Goal: Task Accomplishment & Management: Use online tool/utility

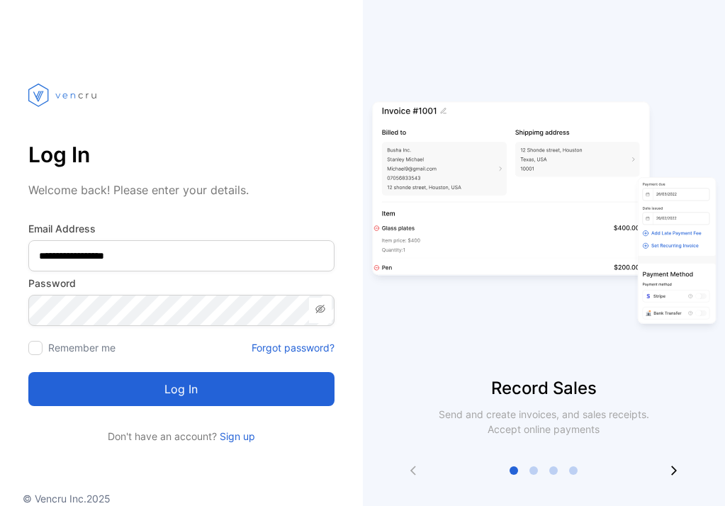
click at [161, 378] on button "Log in" at bounding box center [181, 389] width 306 height 34
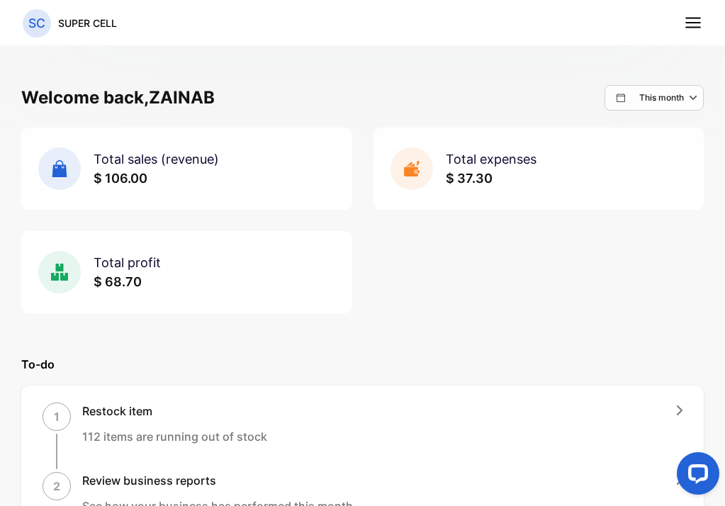
click at [686, 102] on icon "button" at bounding box center [694, 97] width 17 height 17
click at [651, 217] on div "Custom" at bounding box center [661, 226] width 81 height 28
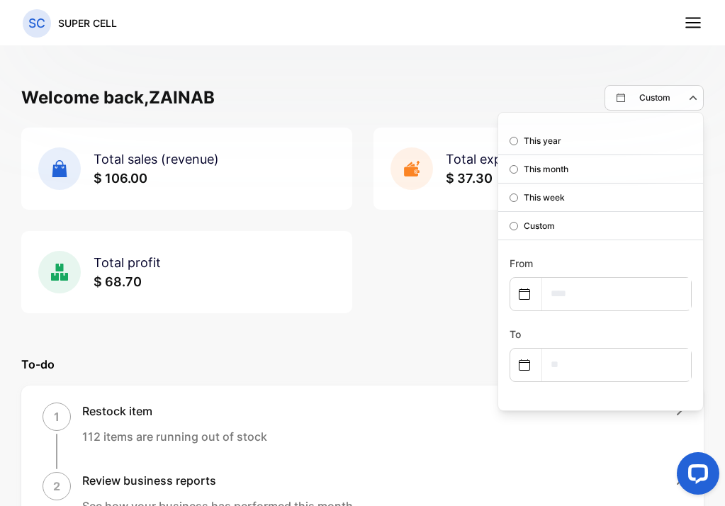
click at [518, 296] on icon at bounding box center [523, 293] width 11 height 11
select select "*"
select select "****"
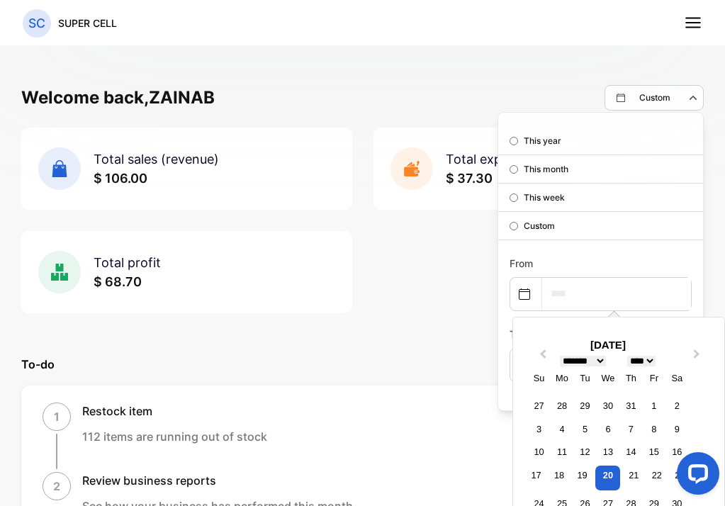
click at [561, 297] on input "text" at bounding box center [616, 294] width 149 height 32
click at [573, 472] on div "19" at bounding box center [581, 474] width 19 height 19
type input "**********"
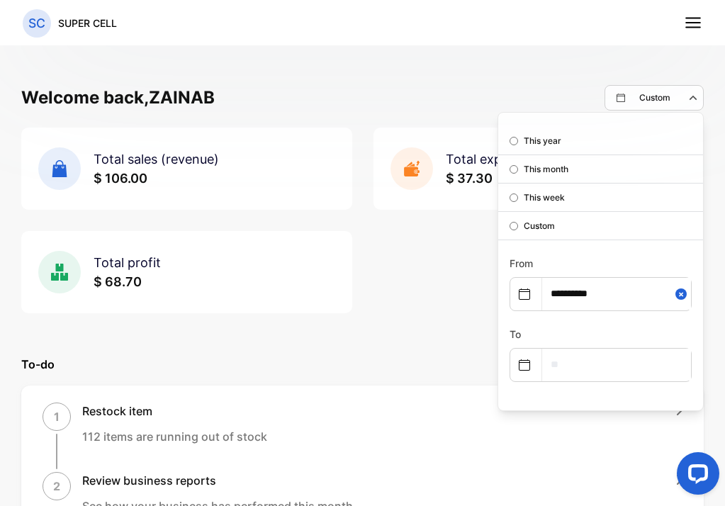
click at [595, 373] on input "text" at bounding box center [616, 364] width 149 height 32
select select "*"
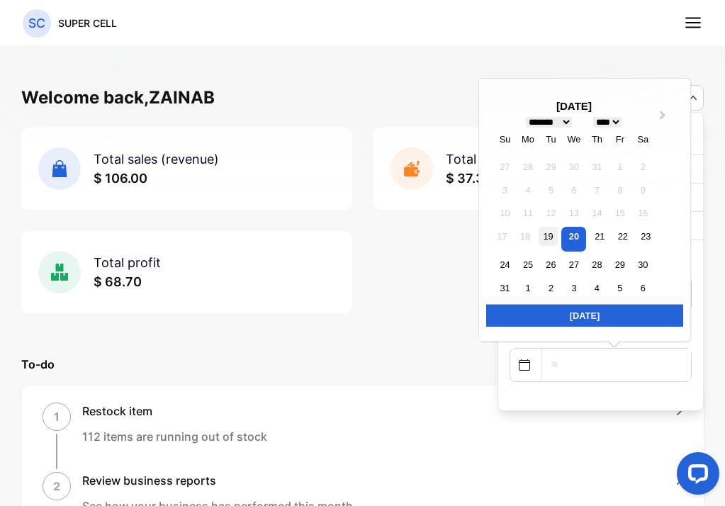
click at [539, 242] on div "19" at bounding box center [547, 236] width 19 height 19
type input "**********"
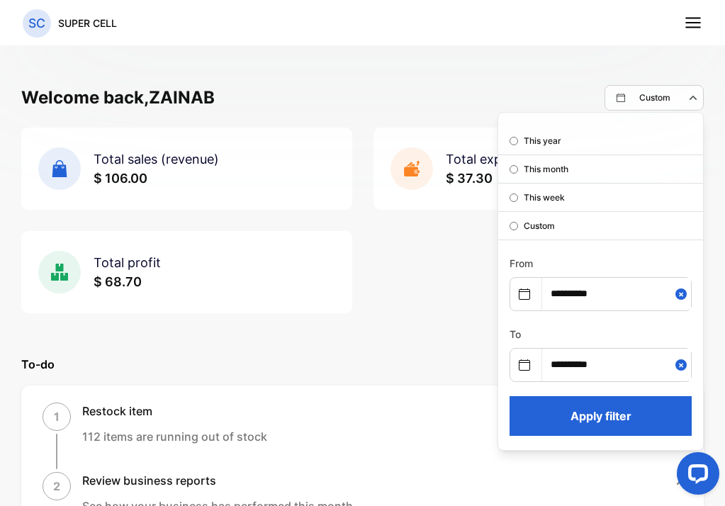
click at [618, 421] on button "Apply filter" at bounding box center [600, 416] width 182 height 40
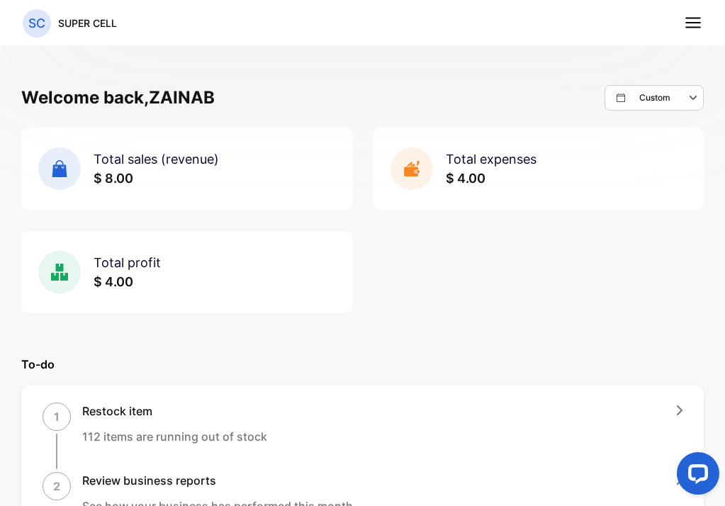
click at [689, 96] on icon "button" at bounding box center [693, 98] width 8 height 4
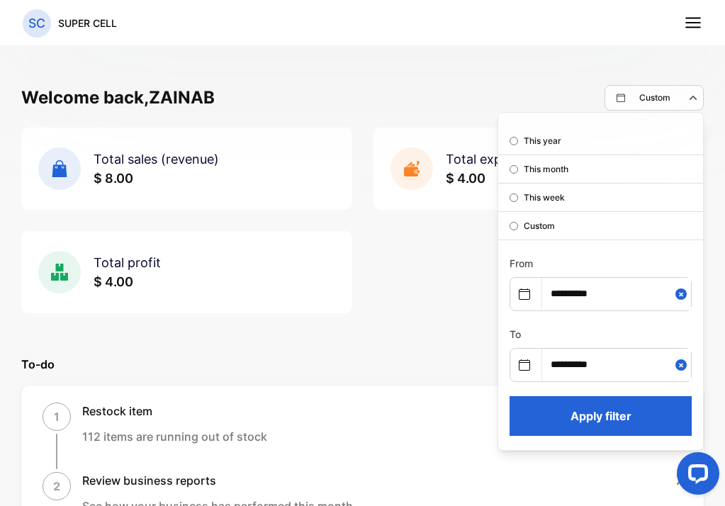
click at [560, 171] on div "This month" at bounding box center [600, 169] width 205 height 28
